Goal: Navigation & Orientation: Find specific page/section

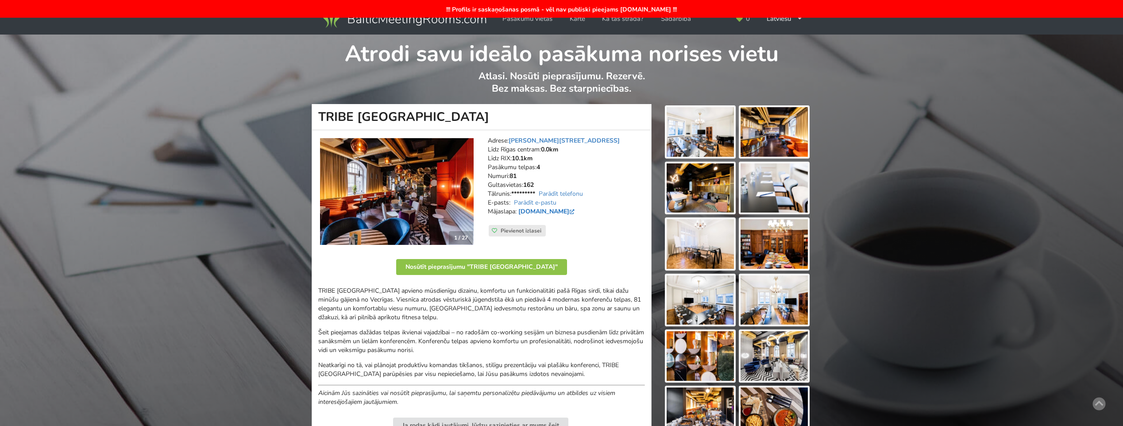
click at [539, 209] on link "[DOMAIN_NAME]" at bounding box center [548, 211] width 58 height 8
click at [693, 132] on img at bounding box center [700, 132] width 67 height 50
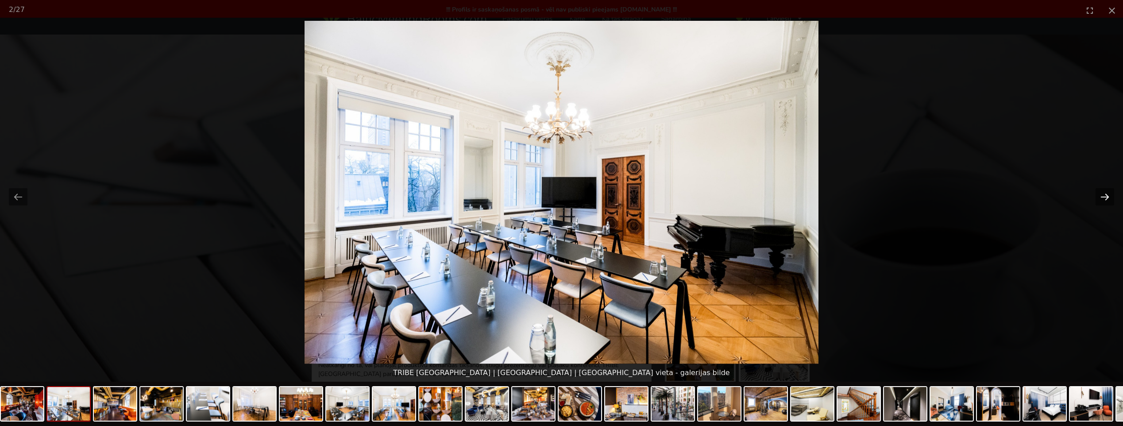
click at [1111, 195] on button "Next slide" at bounding box center [1105, 196] width 19 height 17
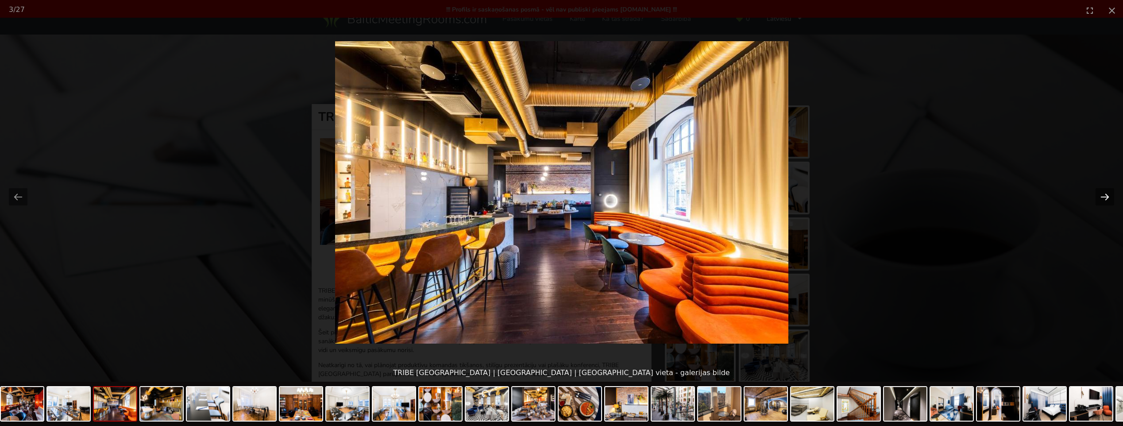
click at [1111, 195] on button "Next slide" at bounding box center [1105, 196] width 19 height 17
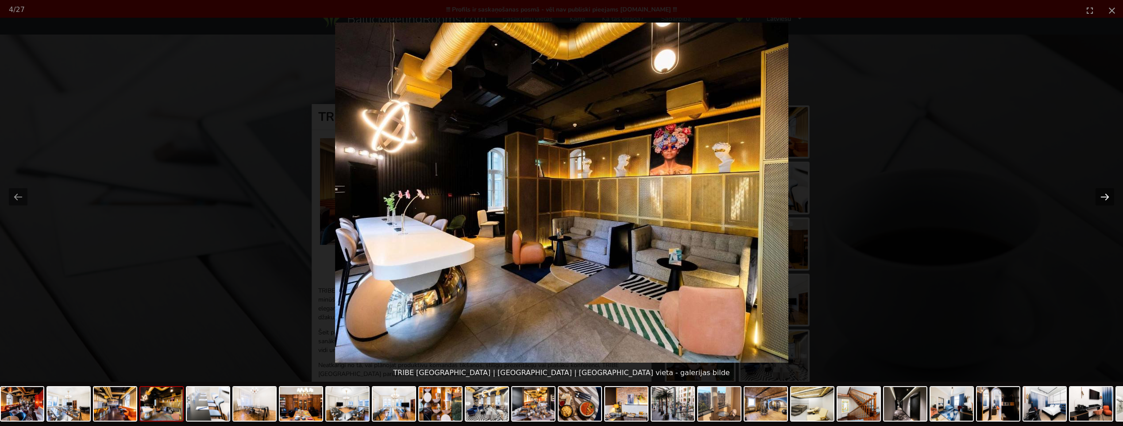
click at [1111, 195] on button "Next slide" at bounding box center [1105, 196] width 19 height 17
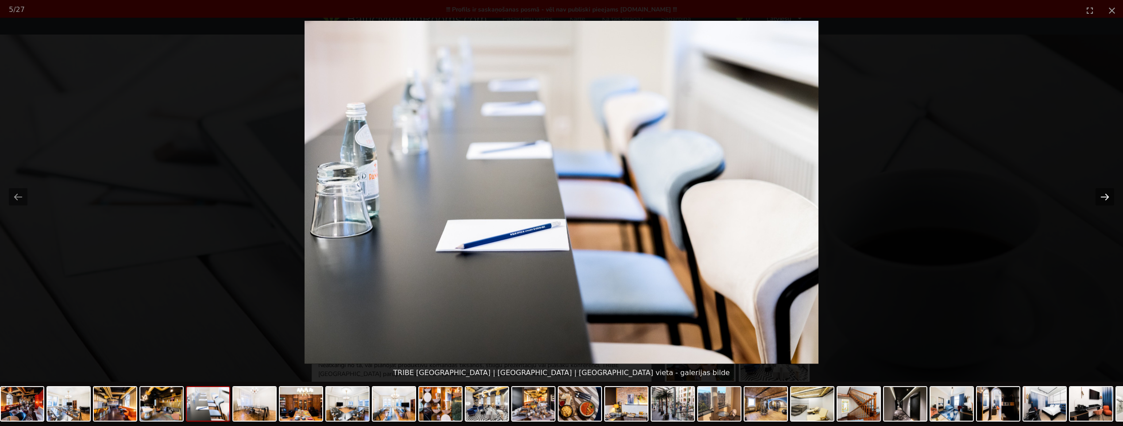
click at [1111, 195] on button "Next slide" at bounding box center [1105, 196] width 19 height 17
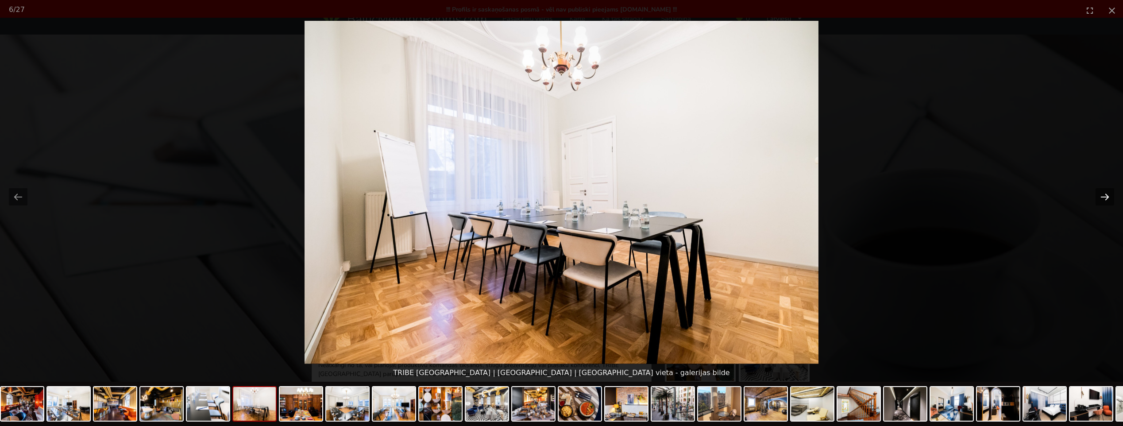
click at [1111, 195] on button "Next slide" at bounding box center [1105, 196] width 19 height 17
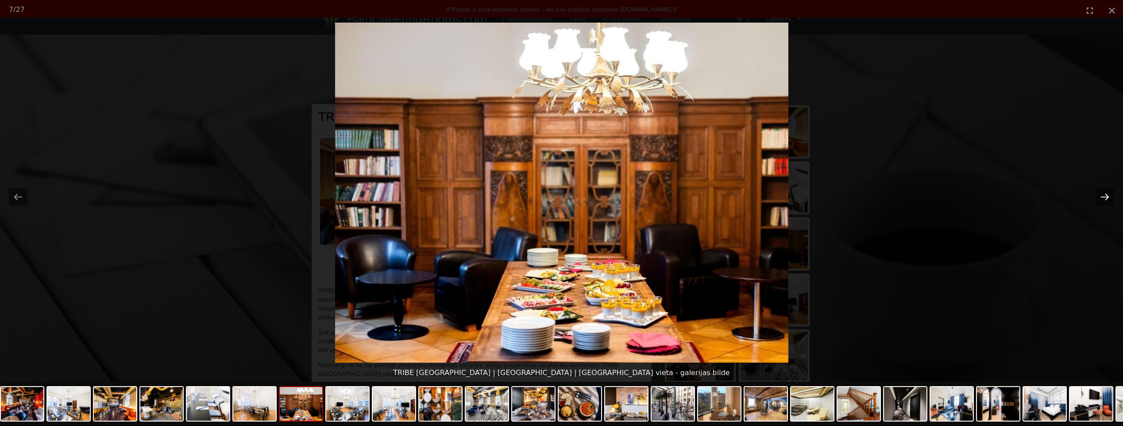
click at [1111, 195] on button "Next slide" at bounding box center [1105, 196] width 19 height 17
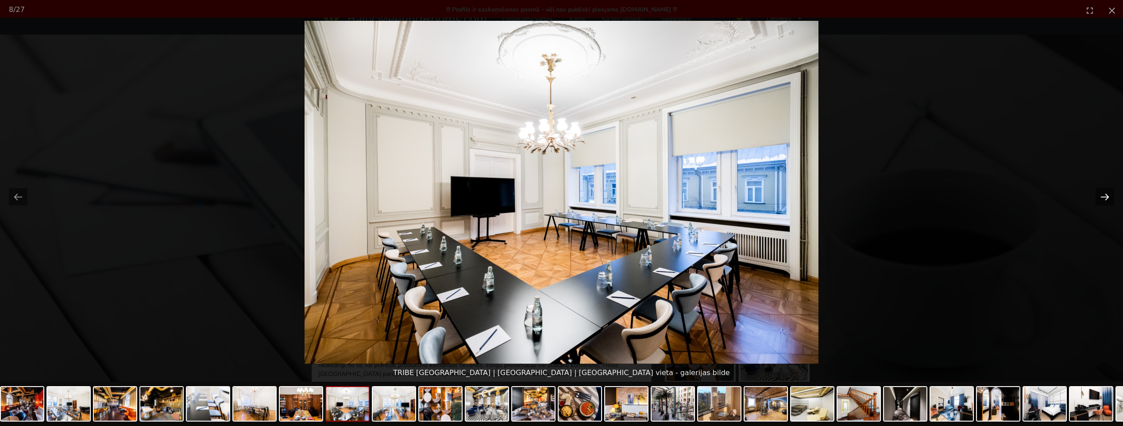
click at [1111, 195] on button "Next slide" at bounding box center [1105, 196] width 19 height 17
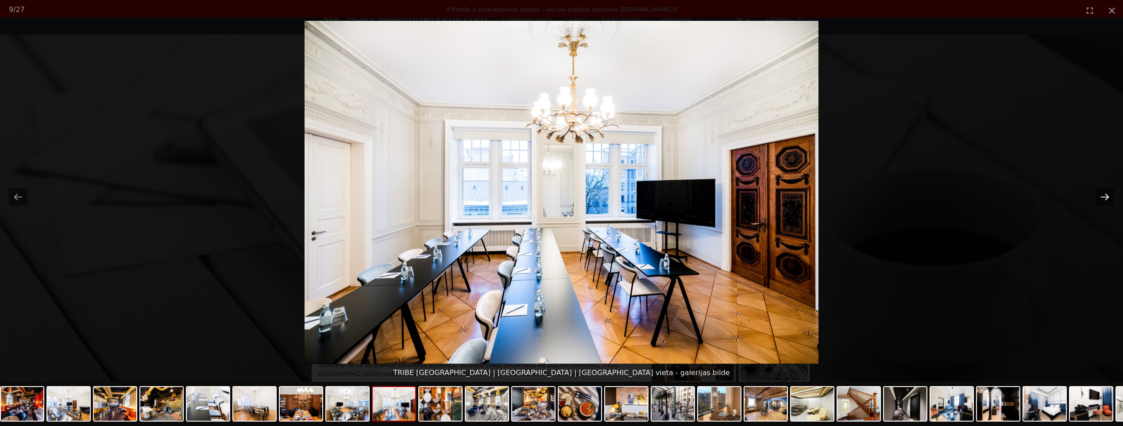
click at [1111, 195] on button "Next slide" at bounding box center [1105, 196] width 19 height 17
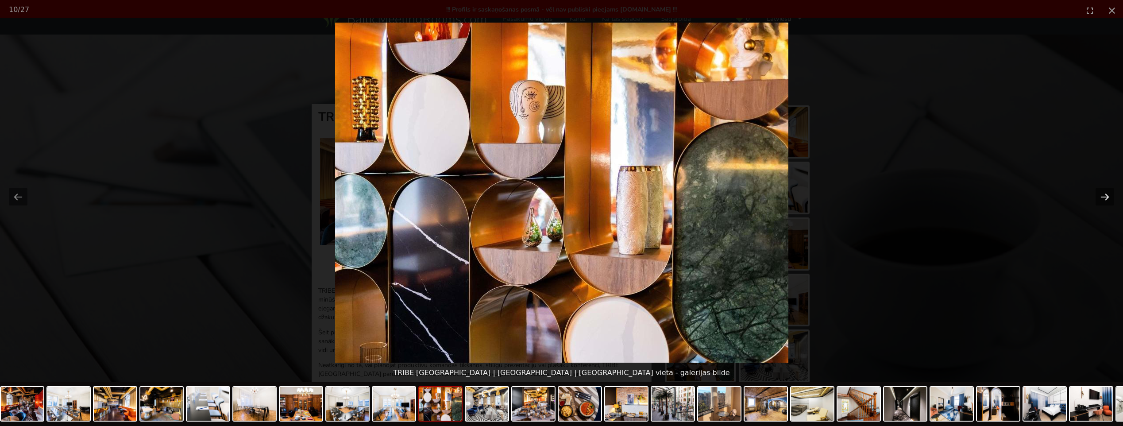
click at [1111, 195] on button "Next slide" at bounding box center [1105, 196] width 19 height 17
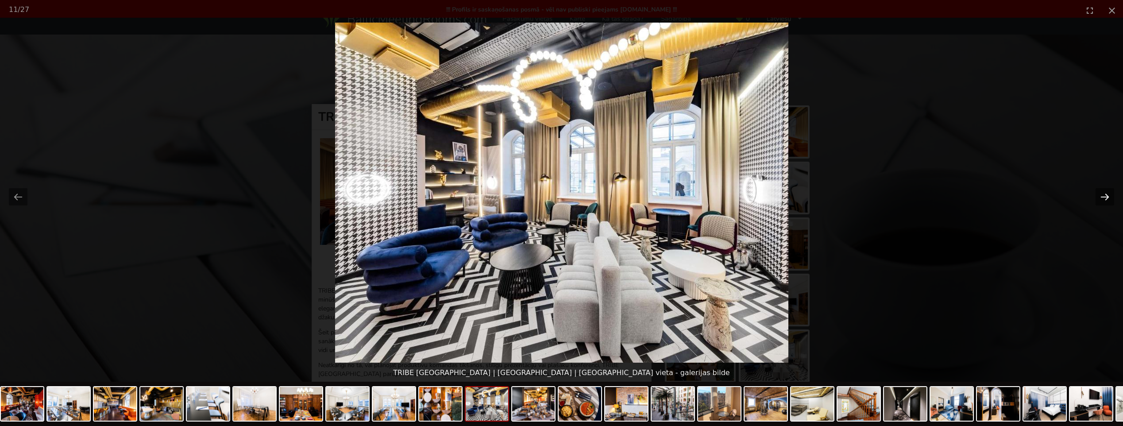
click at [1111, 195] on button "Next slide" at bounding box center [1105, 196] width 19 height 17
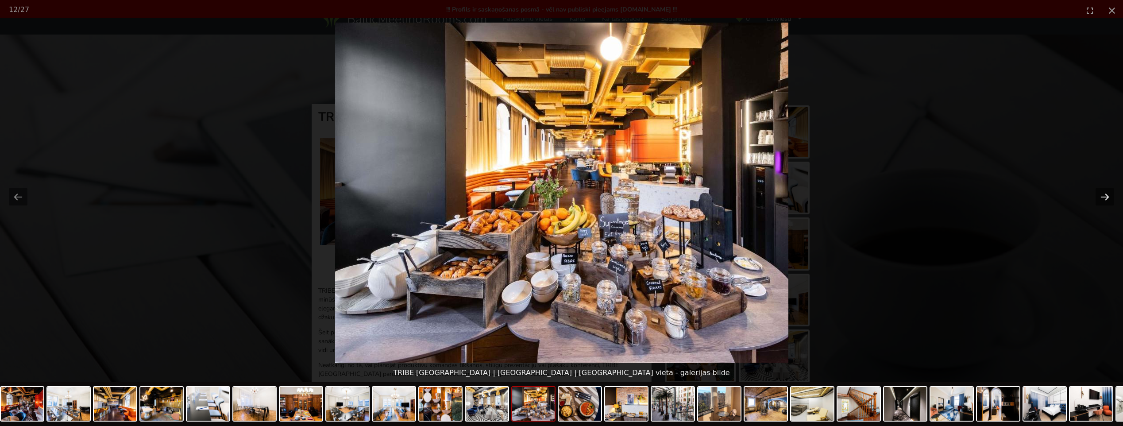
click at [1111, 195] on button "Next slide" at bounding box center [1105, 196] width 19 height 17
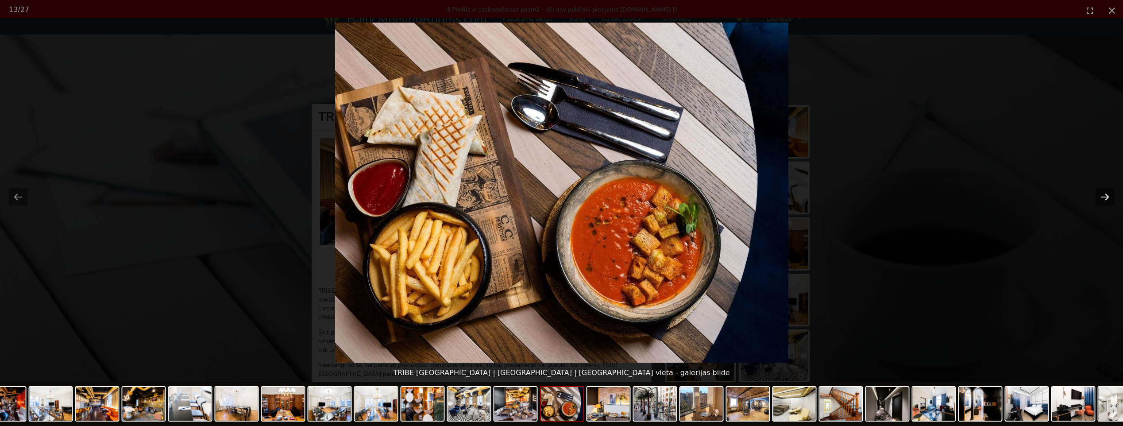
click at [1111, 195] on button "Next slide" at bounding box center [1105, 196] width 19 height 17
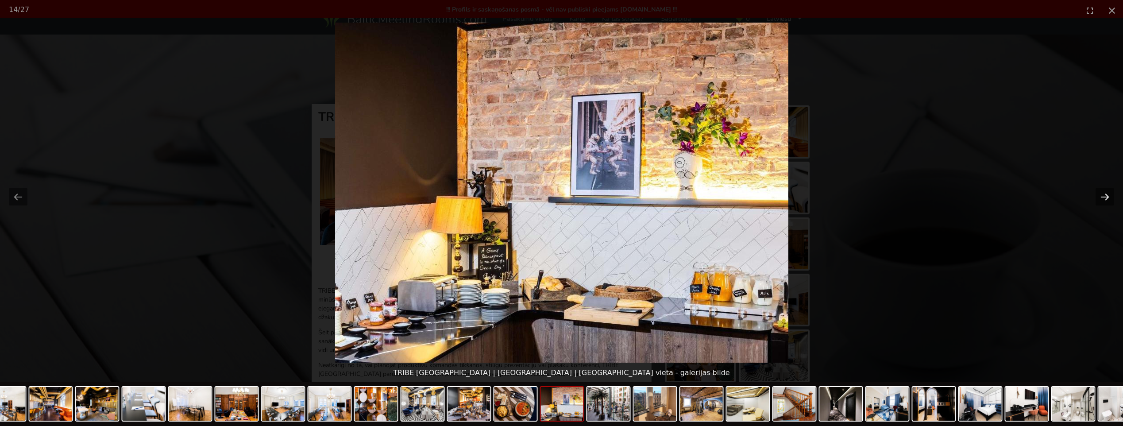
click at [1111, 195] on button "Next slide" at bounding box center [1105, 196] width 19 height 17
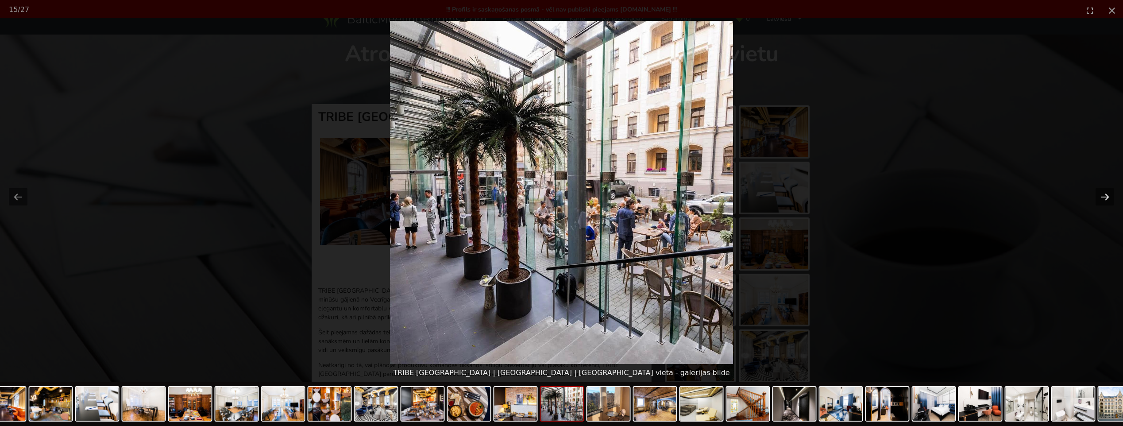
click at [1111, 195] on button "Next slide" at bounding box center [1105, 196] width 19 height 17
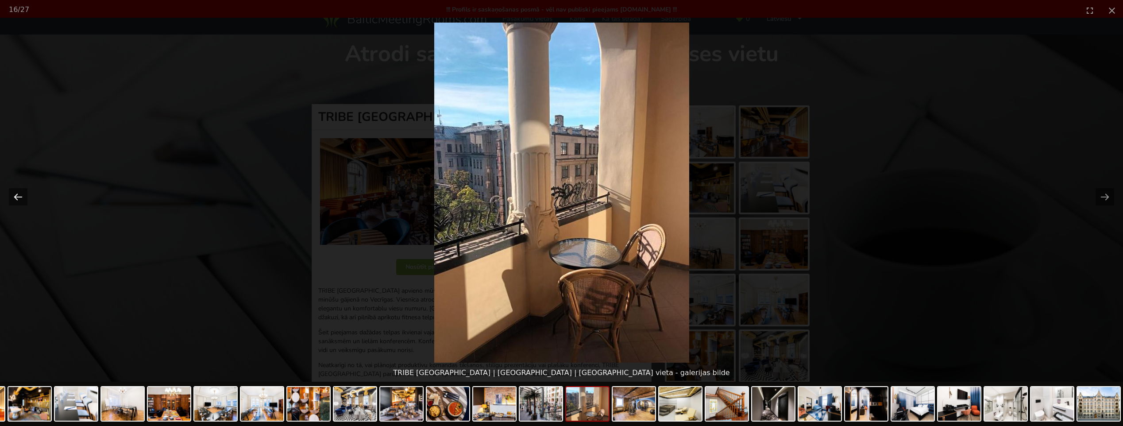
click at [17, 199] on button "Previous slide" at bounding box center [18, 196] width 19 height 17
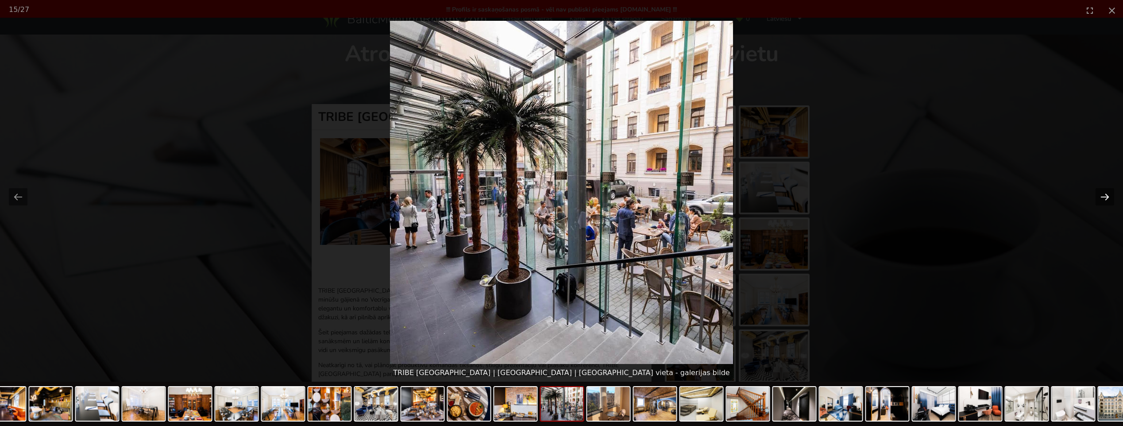
click at [1103, 200] on button "Next slide" at bounding box center [1105, 196] width 19 height 17
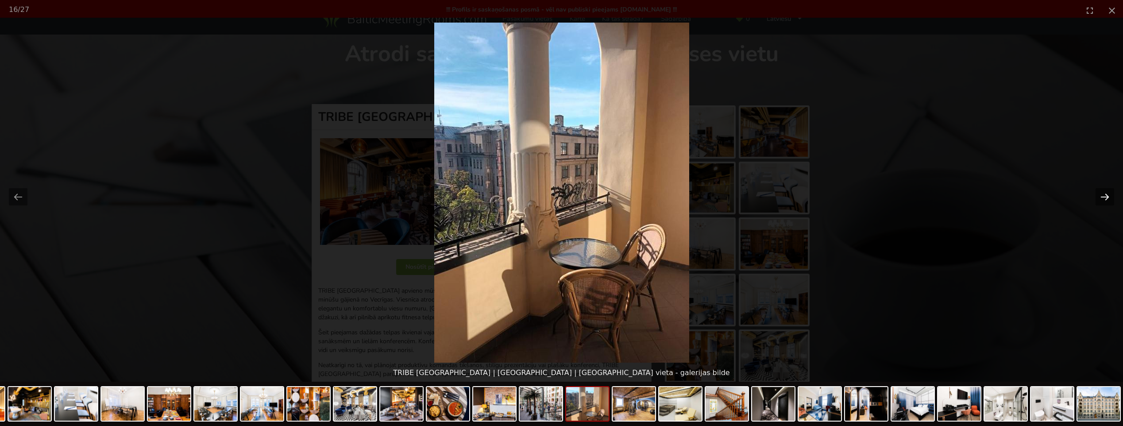
click at [1103, 200] on button "Next slide" at bounding box center [1105, 196] width 19 height 17
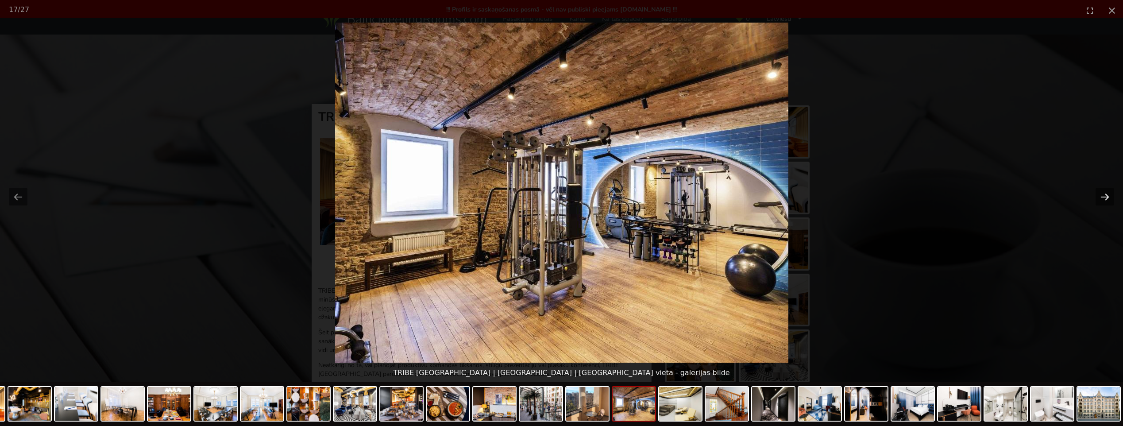
click at [1103, 200] on button "Next slide" at bounding box center [1105, 196] width 19 height 17
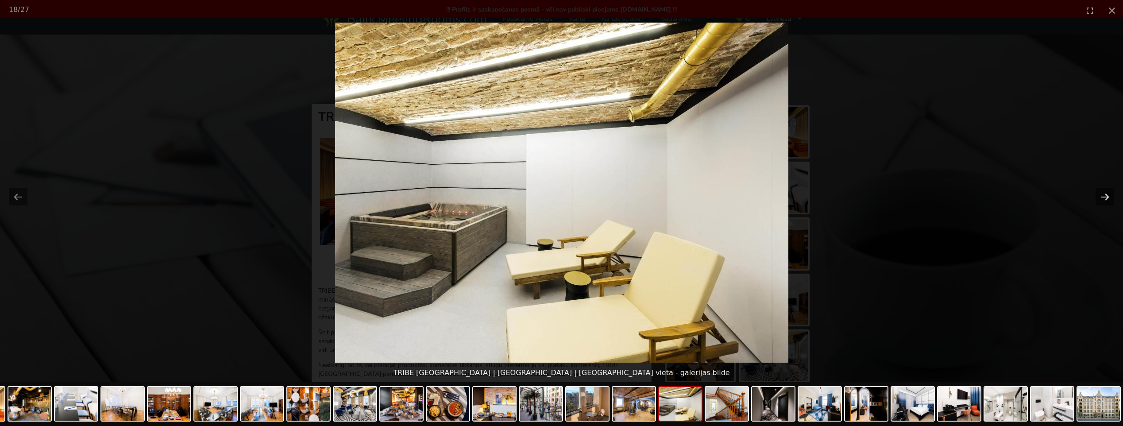
click at [1103, 200] on button "Next slide" at bounding box center [1105, 196] width 19 height 17
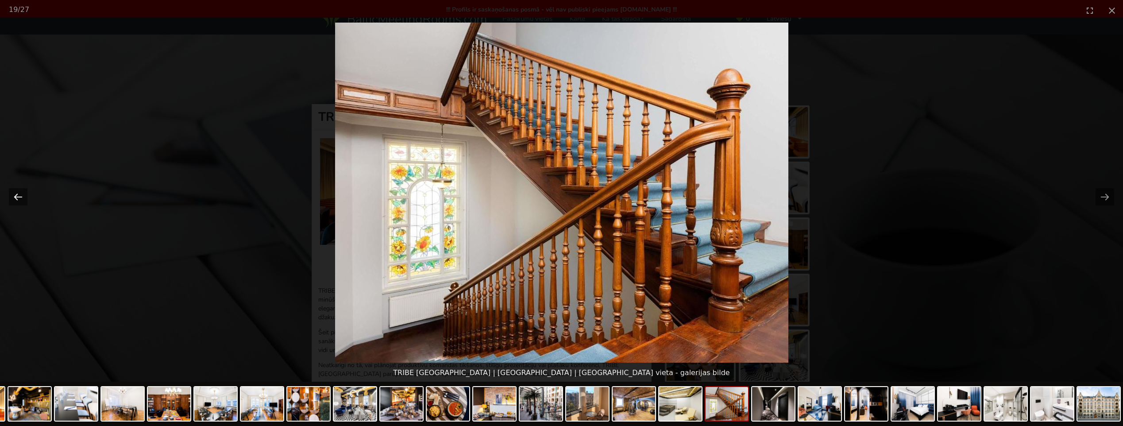
click at [19, 197] on button "Previous slide" at bounding box center [18, 196] width 19 height 17
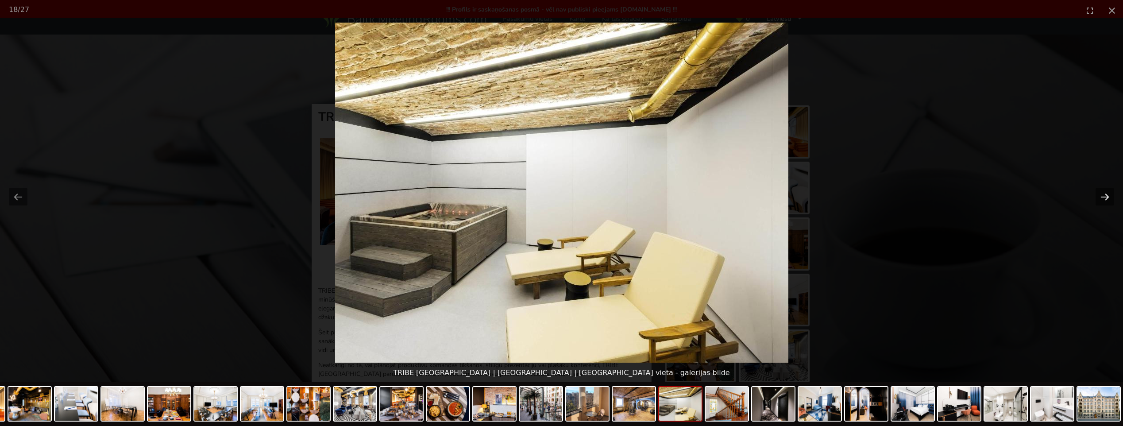
click at [1105, 196] on button "Next slide" at bounding box center [1105, 196] width 19 height 17
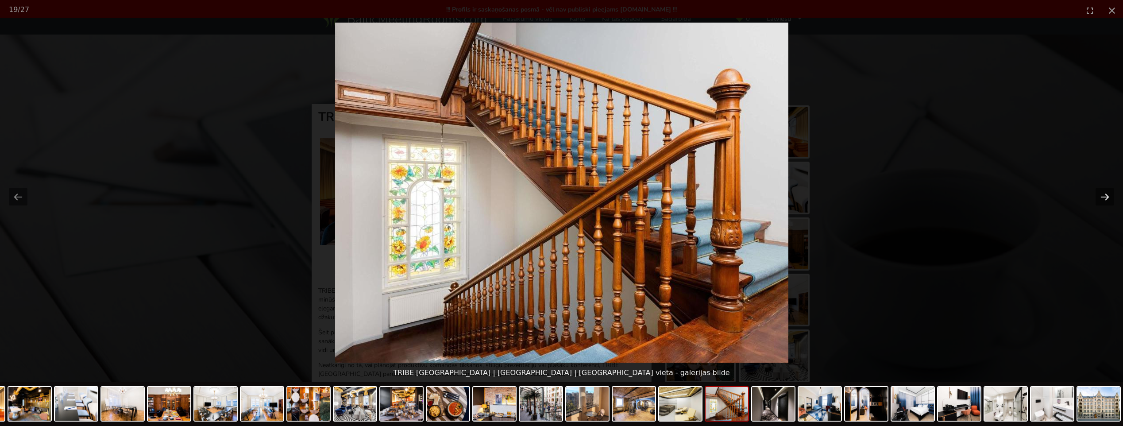
click at [1105, 196] on button "Next slide" at bounding box center [1105, 196] width 19 height 17
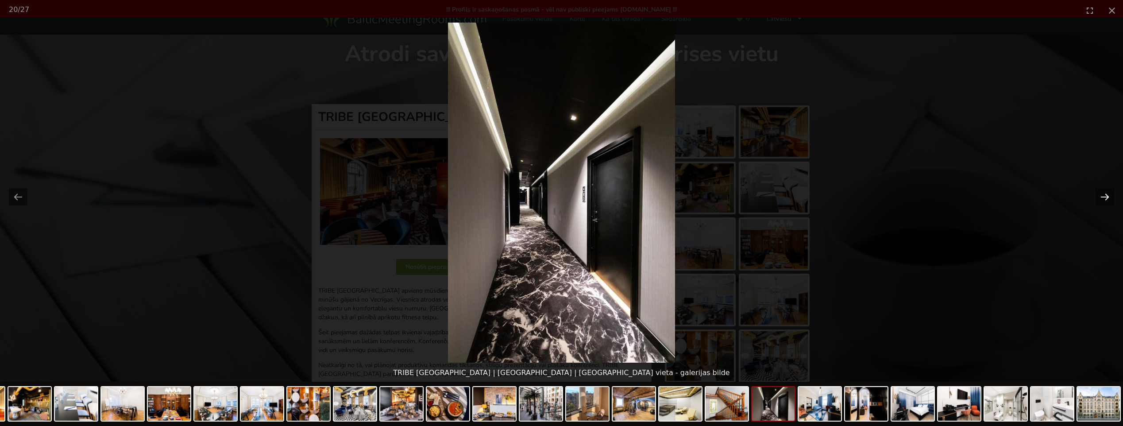
click at [1105, 196] on button "Next slide" at bounding box center [1105, 196] width 19 height 17
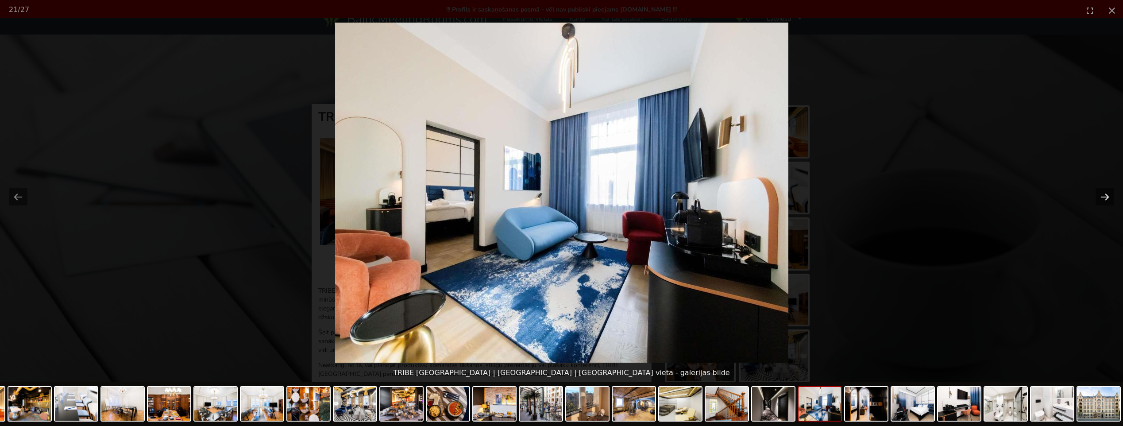
click at [1105, 196] on button "Next slide" at bounding box center [1105, 196] width 19 height 17
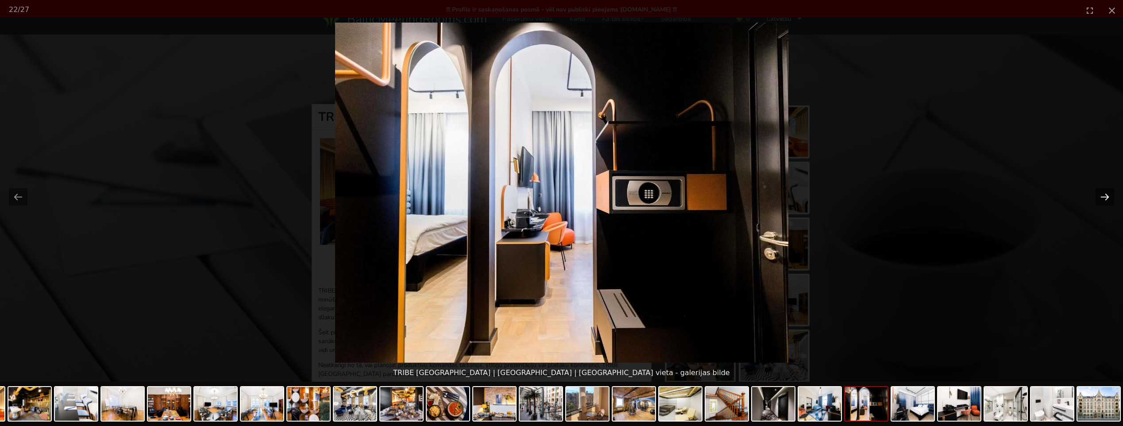
click at [1105, 196] on button "Next slide" at bounding box center [1105, 196] width 19 height 17
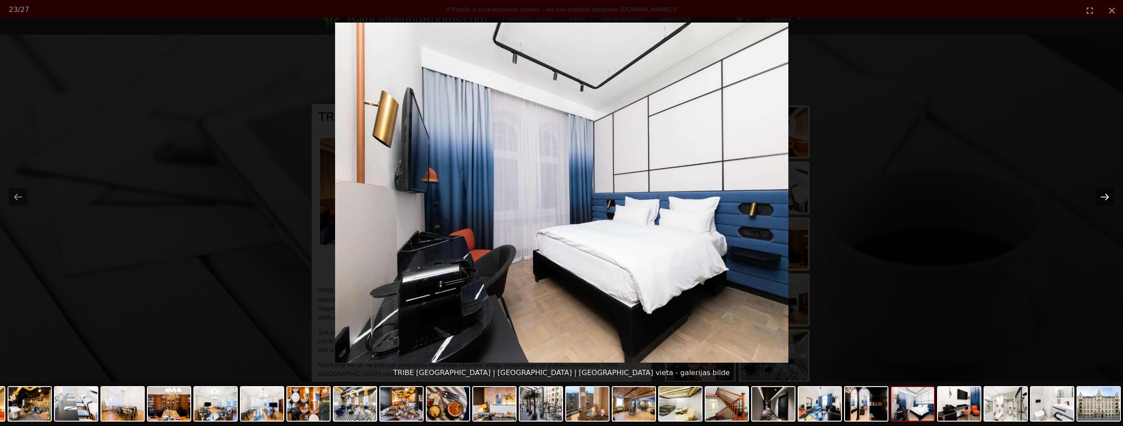
click at [1105, 196] on button "Next slide" at bounding box center [1105, 196] width 19 height 17
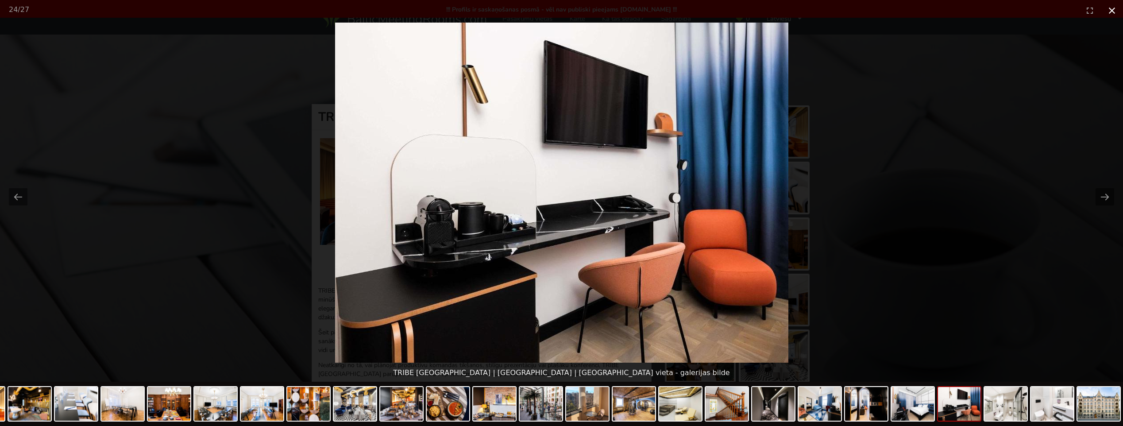
click at [1111, 11] on button "Close gallery" at bounding box center [1112, 10] width 22 height 21
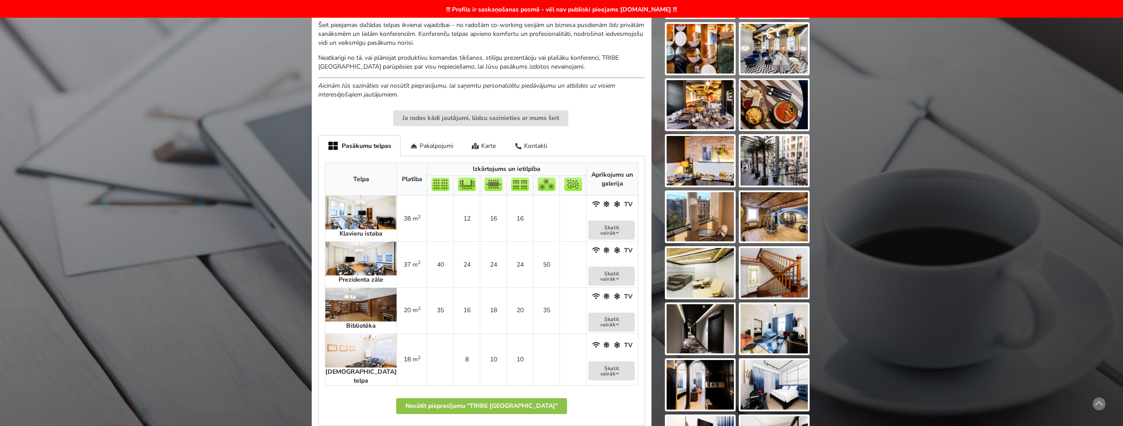
scroll to position [336, 0]
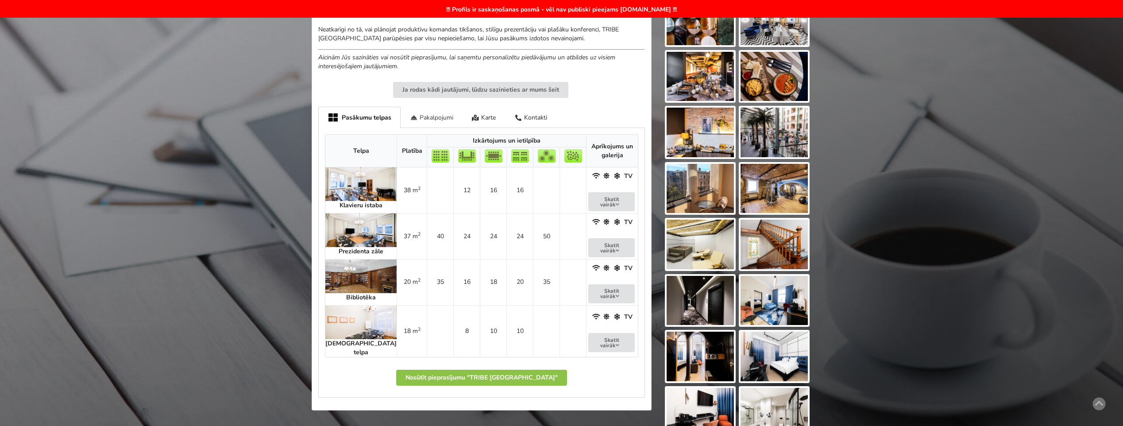
click at [430, 117] on div "Pakalpojumi" at bounding box center [432, 117] width 62 height 21
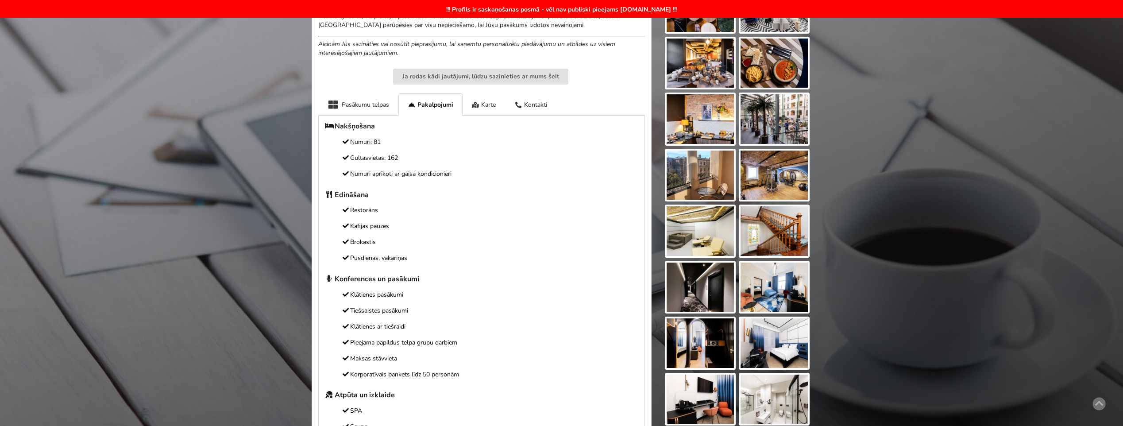
scroll to position [338, 0]
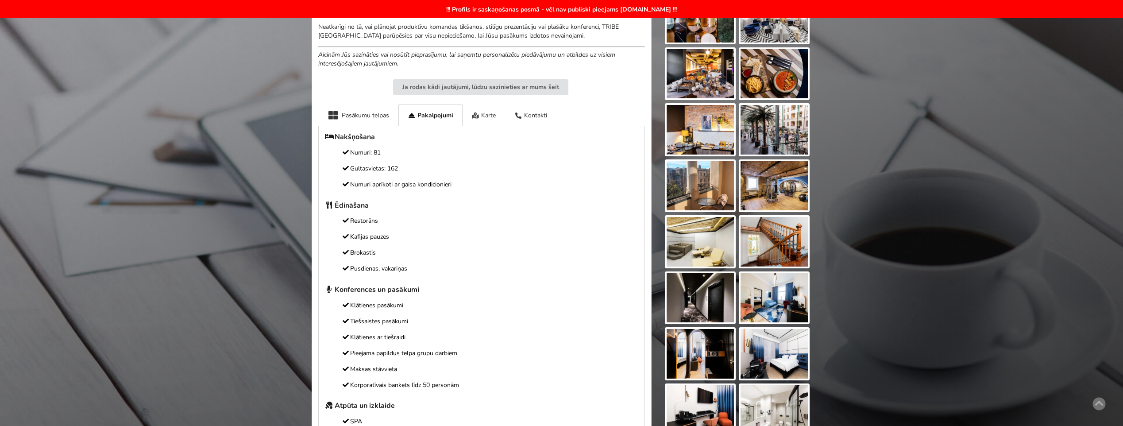
click at [482, 110] on div "Karte" at bounding box center [484, 115] width 43 height 22
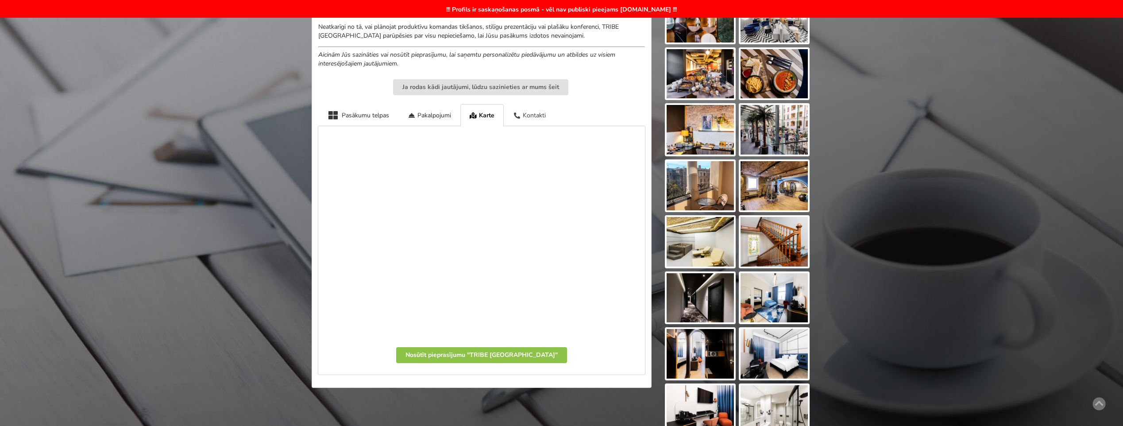
click at [540, 116] on div "Kontakti" at bounding box center [529, 115] width 51 height 22
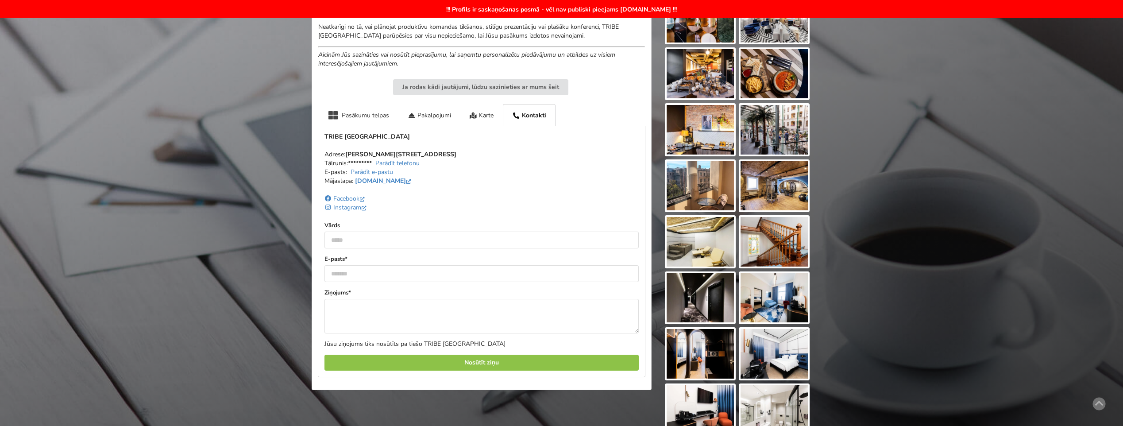
click at [349, 117] on div "Pasākumu telpas" at bounding box center [358, 115] width 80 height 22
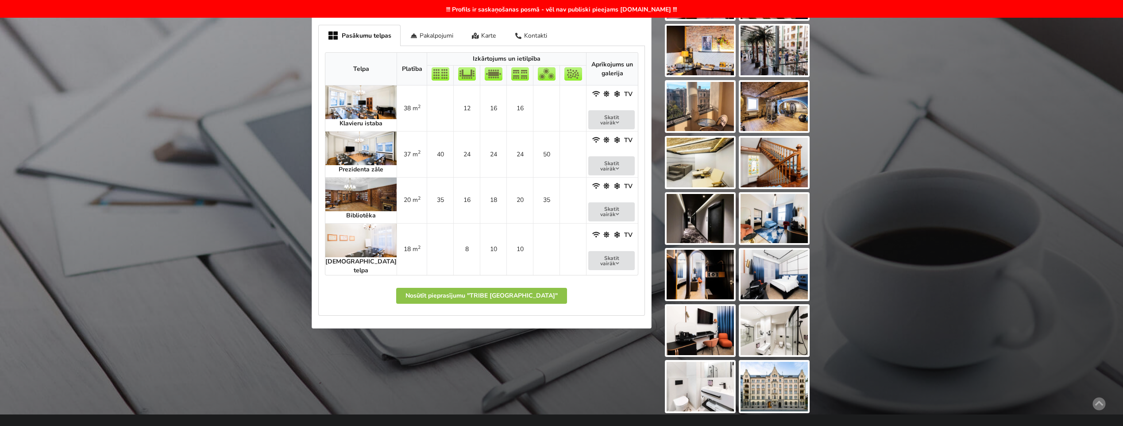
scroll to position [0, 0]
